Goal: Information Seeking & Learning: Learn about a topic

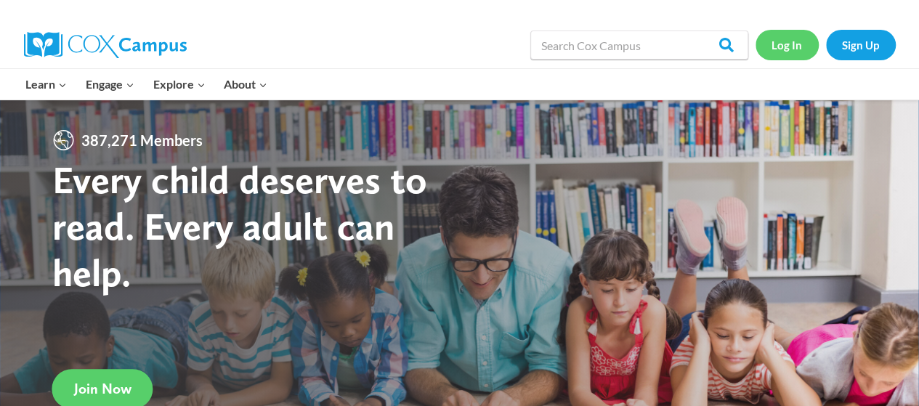
click at [789, 44] on link "Log In" at bounding box center [786, 45] width 63 height 30
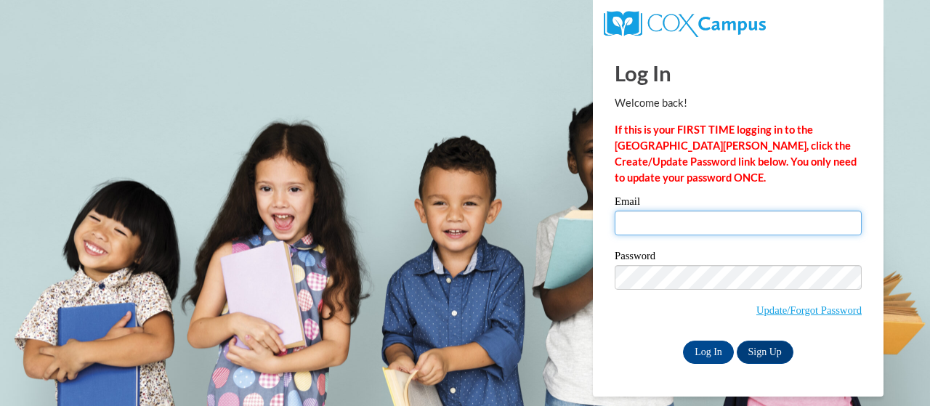
click at [648, 224] on input "Email" at bounding box center [737, 223] width 247 height 25
type input "[PERSON_NAME][EMAIL_ADDRESS][DOMAIN_NAME]"
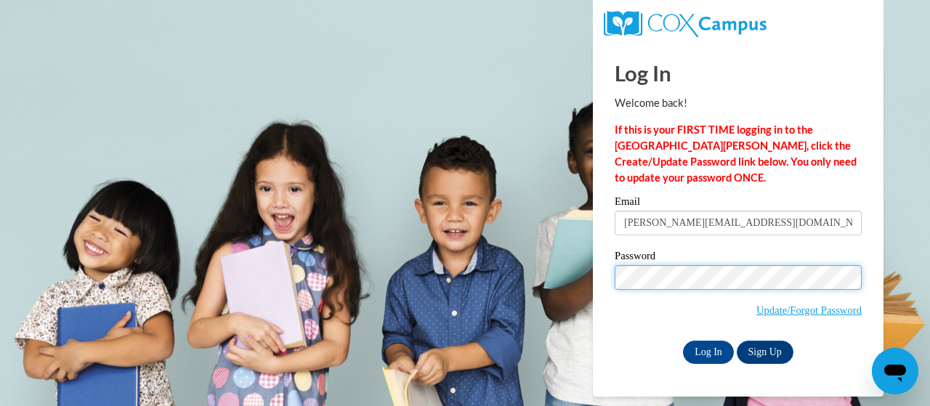
click at [683, 341] on input "Log In" at bounding box center [708, 352] width 51 height 23
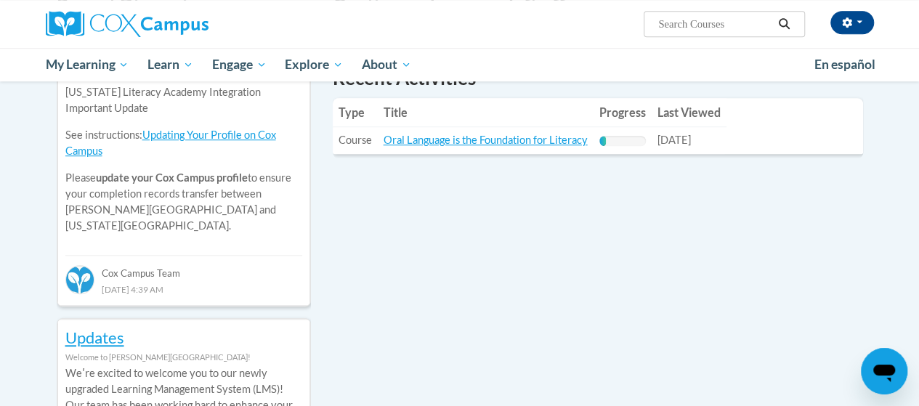
scroll to position [543, 0]
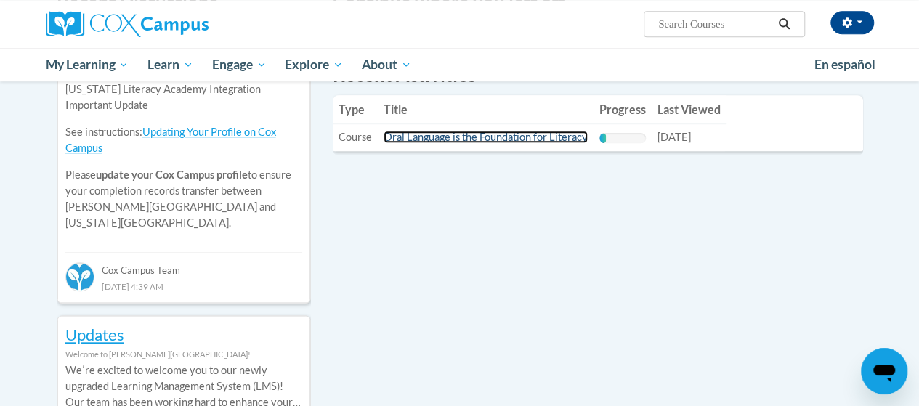
click at [479, 137] on link "Oral Language is the Foundation for Literacy" at bounding box center [485, 137] width 204 height 12
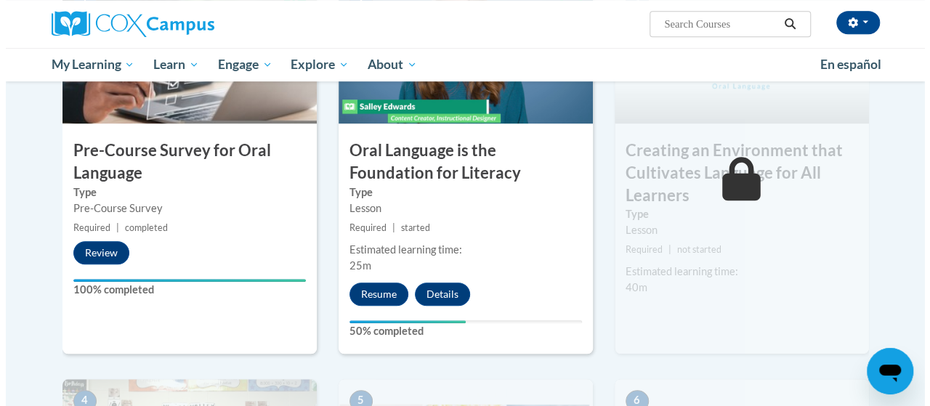
scroll to position [449, 0]
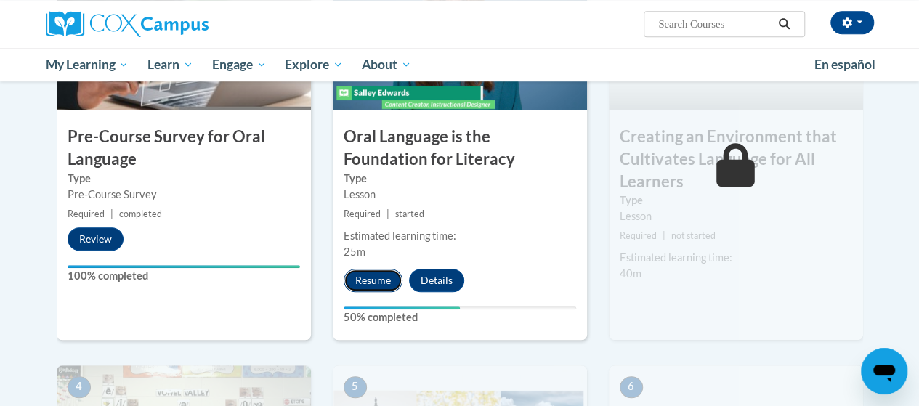
click at [372, 277] on button "Resume" at bounding box center [373, 280] width 59 height 23
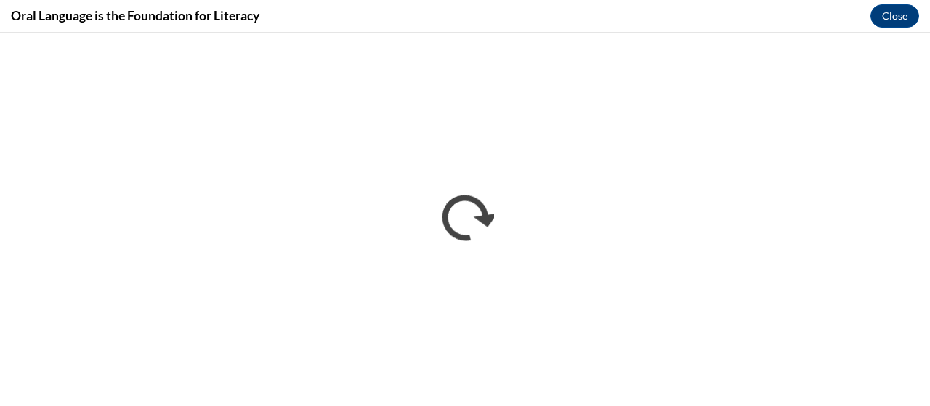
scroll to position [0, 0]
